Goal: Navigation & Orientation: Find specific page/section

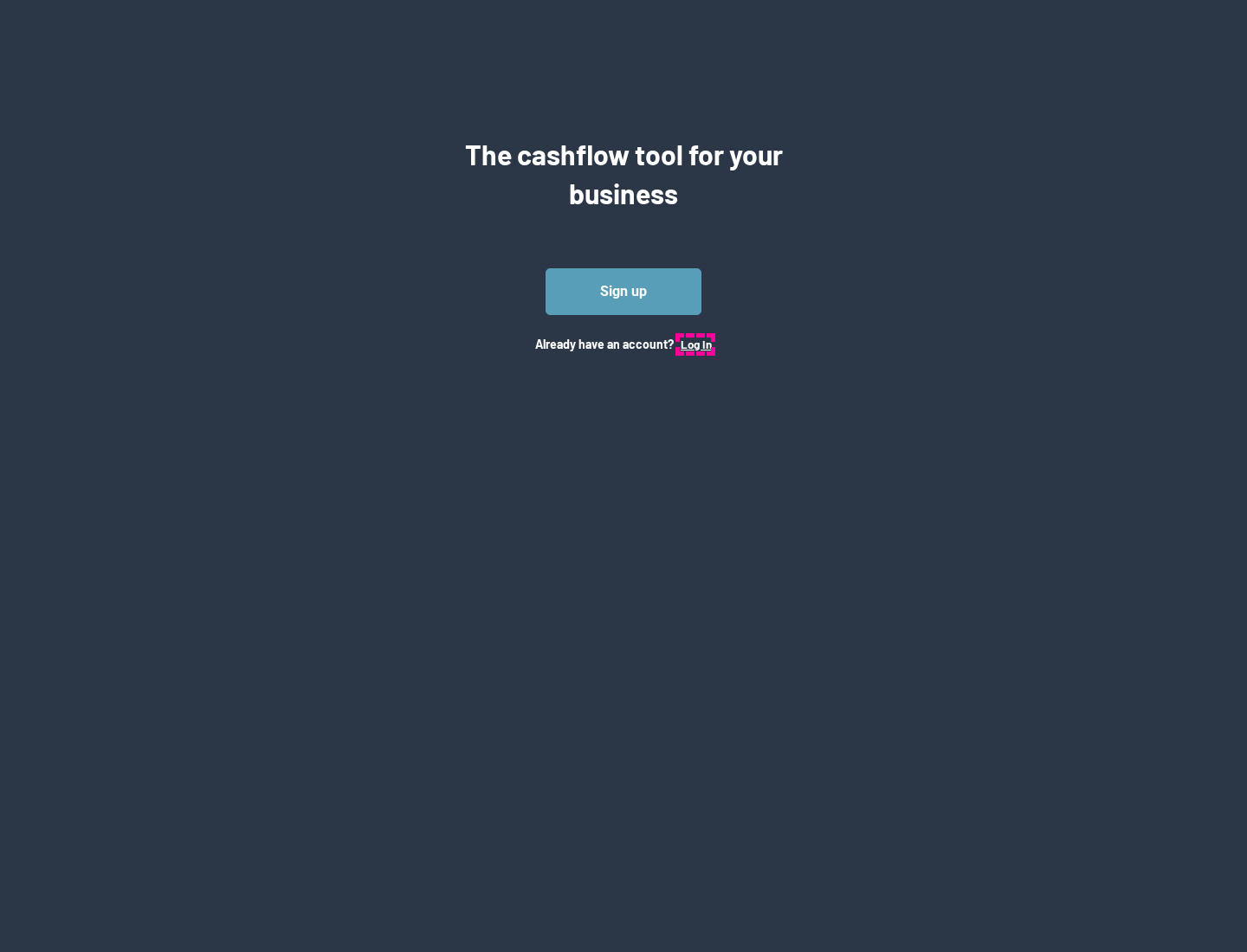
click at [696, 344] on button "Log In" at bounding box center [696, 344] width 32 height 14
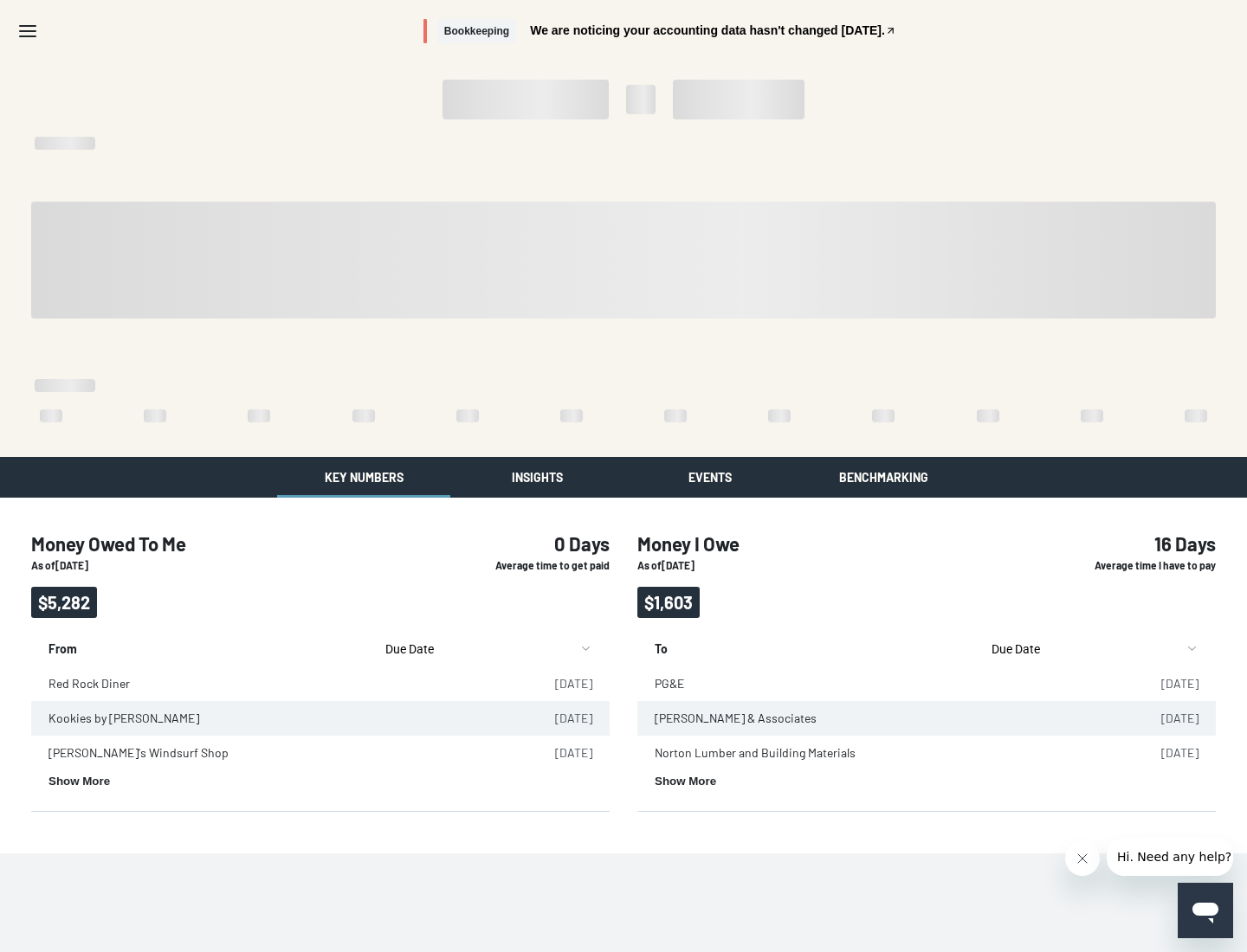
click at [537, 477] on button "Insights" at bounding box center [537, 476] width 173 height 41
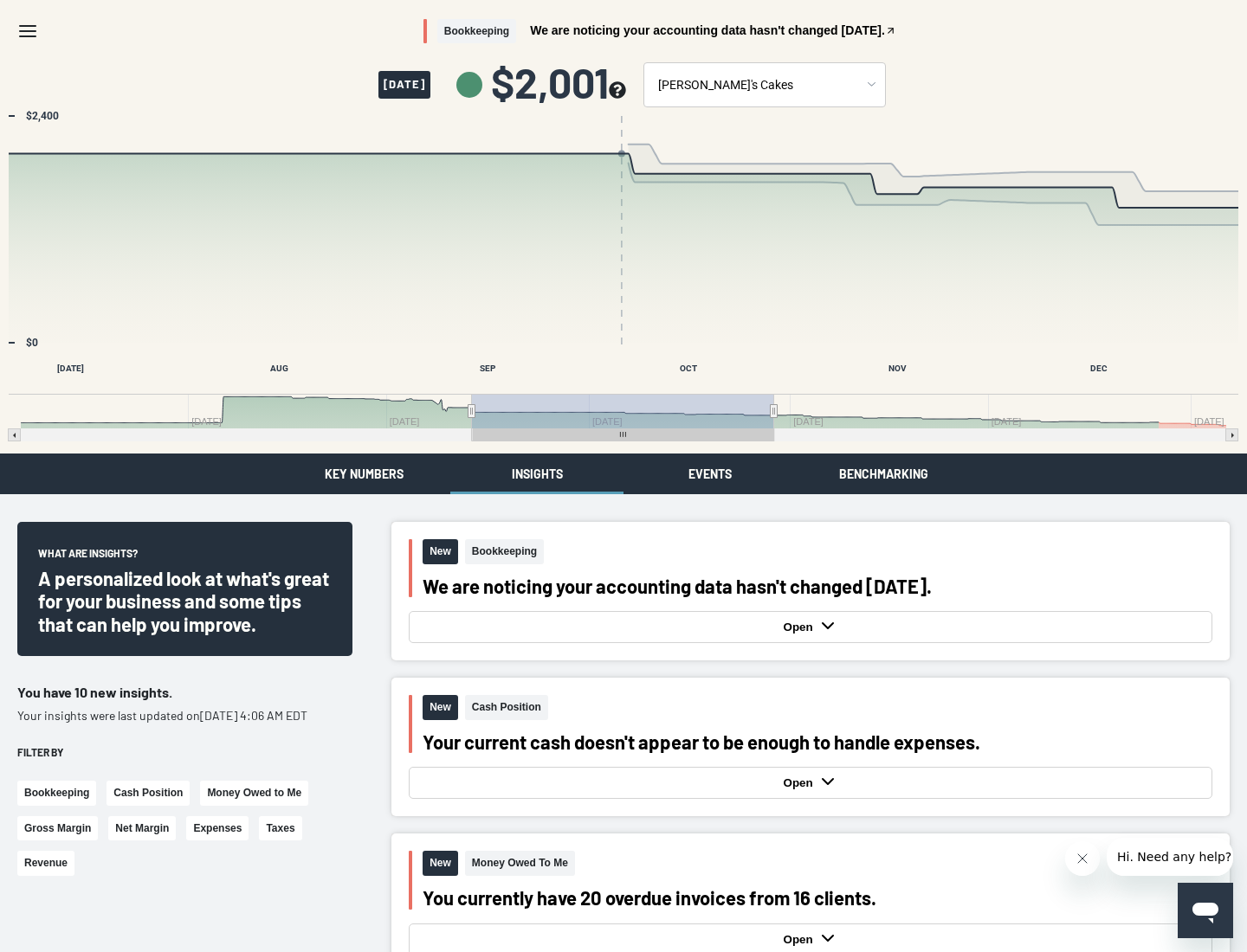
click at [710, 474] on button "Events" at bounding box center [710, 474] width 173 height 41
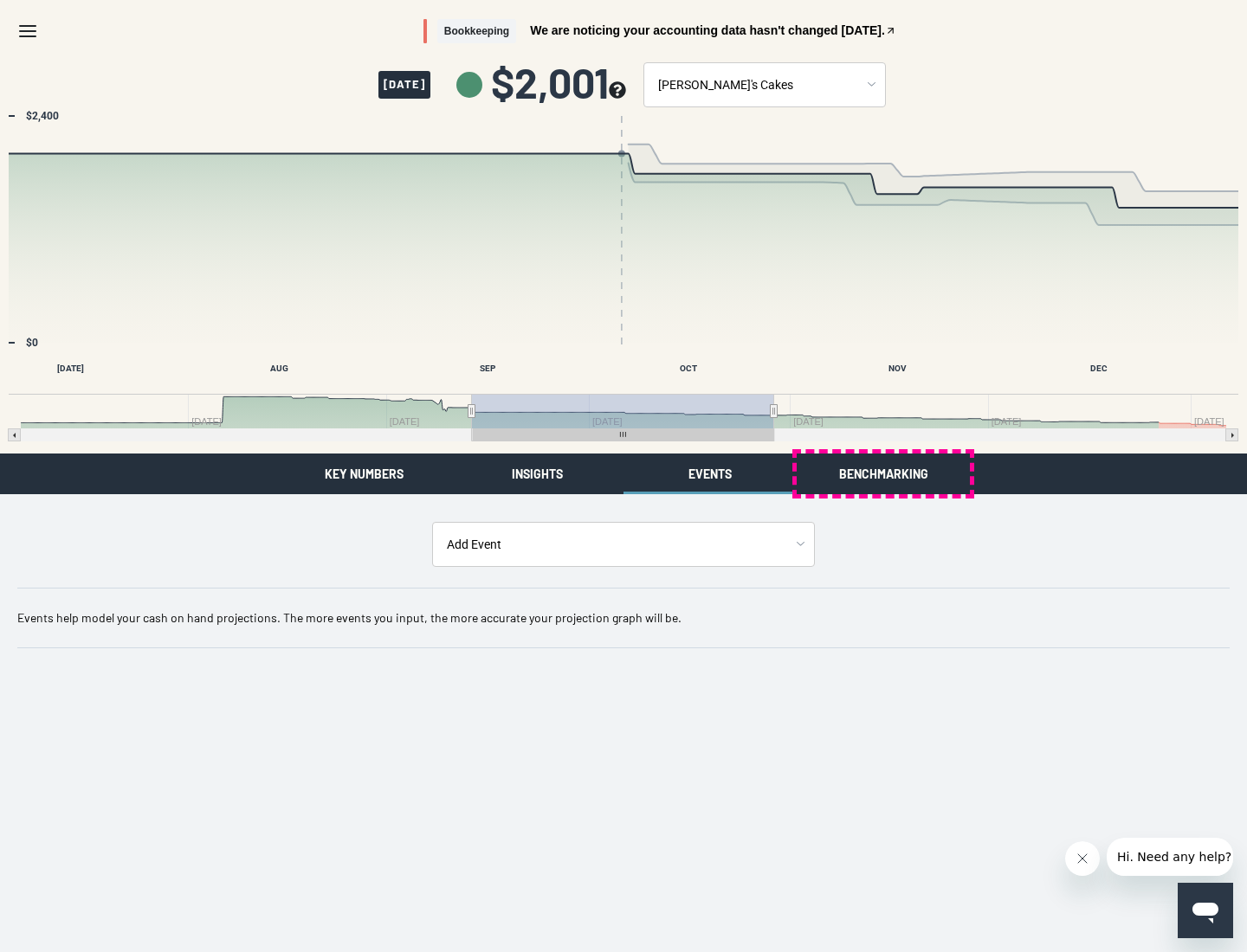
click at [883, 474] on button "Benchmarking" at bounding box center [883, 474] width 173 height 41
